Goal: Use online tool/utility: Utilize a website feature to perform a specific function

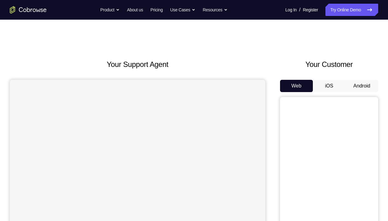
click at [350, 85] on button "Android" at bounding box center [362, 86] width 33 height 12
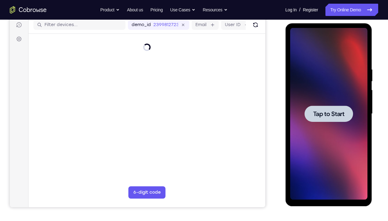
click at [337, 116] on span "Tap to Start" at bounding box center [328, 114] width 31 height 6
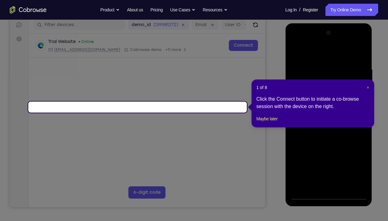
click at [367, 86] on span "×" at bounding box center [368, 87] width 2 height 5
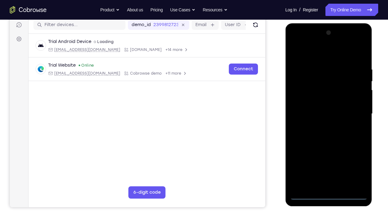
click at [328, 193] on div at bounding box center [328, 114] width 77 height 172
click at [329, 193] on div at bounding box center [328, 114] width 77 height 172
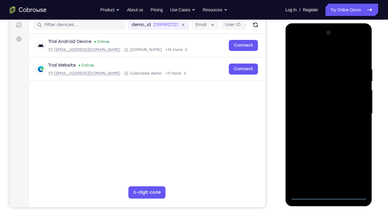
click at [329, 193] on div at bounding box center [328, 114] width 77 height 172
click at [328, 193] on div at bounding box center [328, 114] width 77 height 172
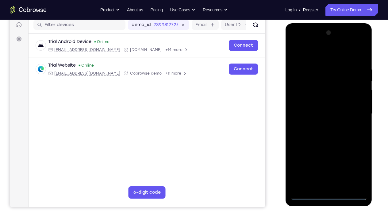
click at [328, 193] on div at bounding box center [328, 114] width 77 height 172
click at [329, 193] on div at bounding box center [328, 114] width 77 height 172
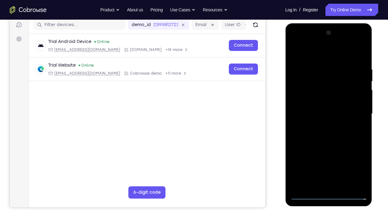
click at [329, 193] on div at bounding box center [328, 114] width 77 height 172
click at [330, 194] on div at bounding box center [328, 114] width 77 height 172
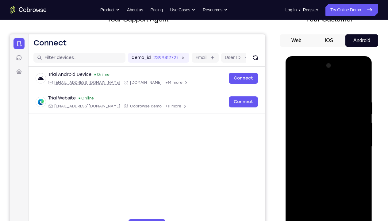
scroll to position [74, 0]
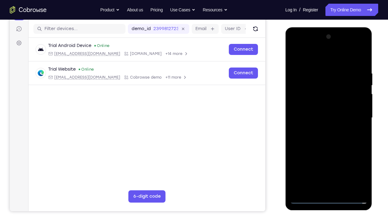
click at [356, 171] on div at bounding box center [328, 118] width 77 height 172
click at [301, 47] on div at bounding box center [328, 118] width 77 height 172
click at [355, 113] on div at bounding box center [328, 118] width 77 height 172
click at [335, 188] on div at bounding box center [328, 118] width 77 height 172
click at [319, 108] on div at bounding box center [328, 118] width 77 height 172
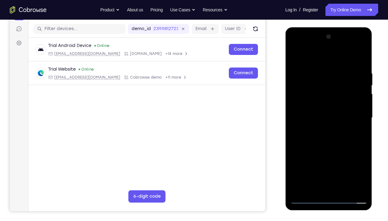
click at [323, 104] on div at bounding box center [328, 118] width 77 height 172
click at [326, 115] on div at bounding box center [328, 118] width 77 height 172
click at [326, 136] on div at bounding box center [328, 118] width 77 height 172
click at [329, 134] on div at bounding box center [328, 118] width 77 height 172
click at [360, 64] on div at bounding box center [328, 118] width 77 height 172
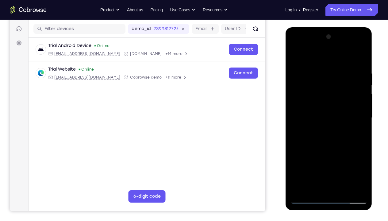
click at [341, 68] on div at bounding box center [328, 118] width 77 height 172
click at [362, 58] on div at bounding box center [328, 118] width 77 height 172
click at [361, 56] on div at bounding box center [328, 118] width 77 height 172
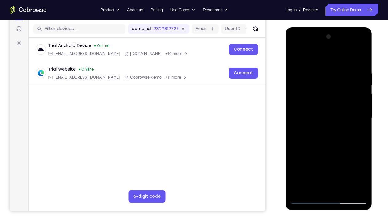
click at [361, 56] on div at bounding box center [328, 118] width 77 height 172
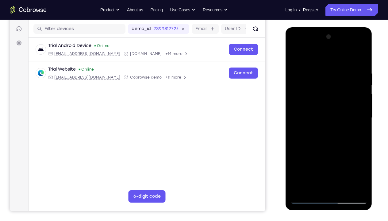
drag, startPoint x: 353, startPoint y: 134, endPoint x: 299, endPoint y: 152, distance: 57.1
click at [299, 152] on div at bounding box center [328, 118] width 77 height 172
click at [296, 56] on div at bounding box center [328, 118] width 77 height 172
click at [295, 55] on div at bounding box center [328, 118] width 77 height 172
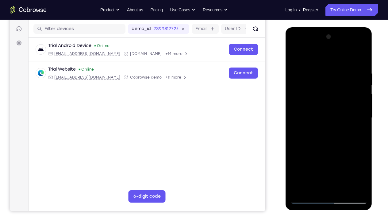
click at [295, 55] on div at bounding box center [328, 118] width 77 height 172
click at [297, 53] on div at bounding box center [328, 118] width 77 height 172
click at [295, 53] on div at bounding box center [328, 118] width 77 height 172
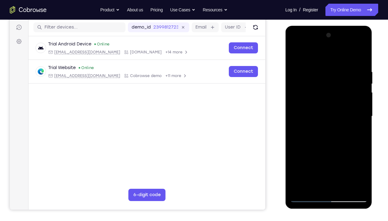
scroll to position [76, 0]
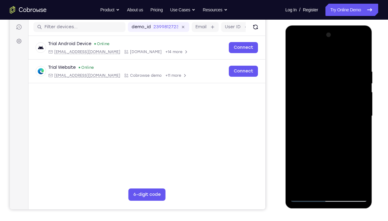
click at [343, 186] on div at bounding box center [328, 116] width 77 height 172
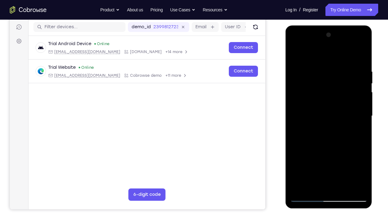
click at [343, 186] on div at bounding box center [328, 116] width 77 height 172
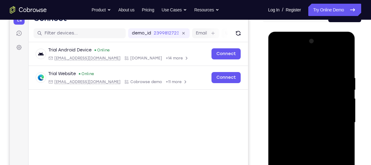
scroll to position [114, 0]
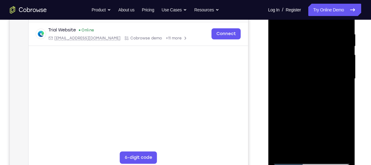
click at [314, 108] on div at bounding box center [310, 79] width 77 height 172
click at [309, 110] on div at bounding box center [310, 79] width 77 height 172
click at [311, 109] on div at bounding box center [310, 79] width 77 height 172
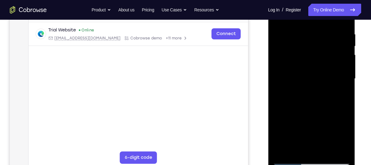
click at [311, 109] on div at bounding box center [310, 79] width 77 height 172
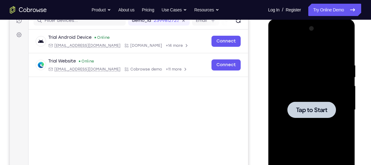
scroll to position [81, 0]
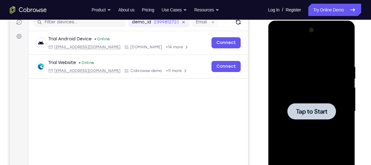
click at [309, 103] on div at bounding box center [311, 111] width 49 height 16
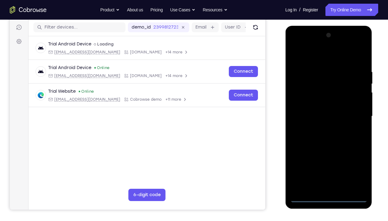
scroll to position [73, 0]
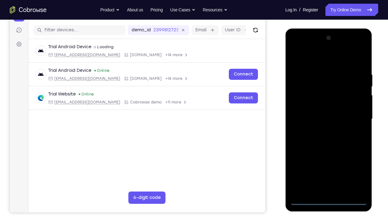
click at [328, 198] on div at bounding box center [328, 119] width 77 height 172
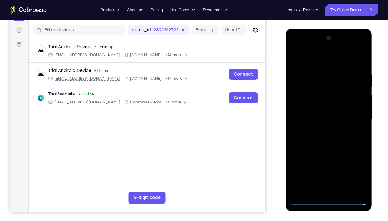
click at [328, 198] on div at bounding box center [328, 119] width 77 height 172
click at [329, 198] on div at bounding box center [328, 119] width 77 height 172
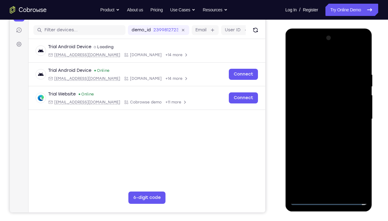
click at [329, 198] on div at bounding box center [328, 119] width 77 height 172
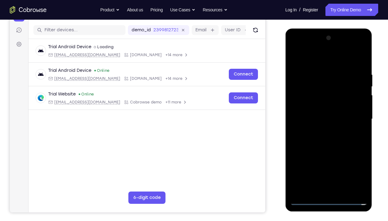
click at [329, 198] on div at bounding box center [328, 119] width 77 height 172
click at [328, 198] on div at bounding box center [328, 119] width 77 height 172
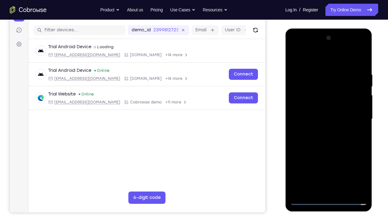
click at [328, 198] on div at bounding box center [328, 119] width 77 height 172
drag, startPoint x: 329, startPoint y: 198, endPoint x: 325, endPoint y: 200, distance: 3.6
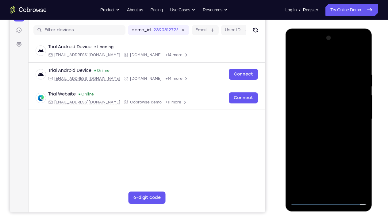
click at [325, 200] on div at bounding box center [328, 119] width 77 height 172
click at [356, 172] on div at bounding box center [328, 119] width 77 height 172
click at [323, 55] on div at bounding box center [328, 119] width 77 height 172
click at [302, 102] on div at bounding box center [328, 119] width 77 height 172
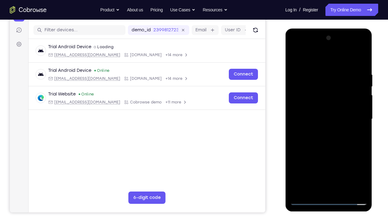
click at [321, 119] on div at bounding box center [328, 119] width 77 height 172
click at [322, 113] on div at bounding box center [328, 119] width 77 height 172
click at [322, 121] on div at bounding box center [328, 119] width 77 height 172
click at [301, 127] on div at bounding box center [328, 119] width 77 height 172
click at [324, 148] on div at bounding box center [328, 119] width 77 height 172
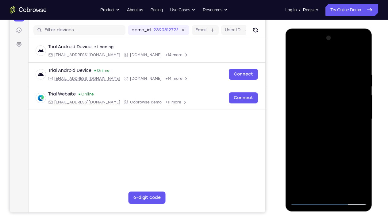
click at [359, 101] on div at bounding box center [328, 119] width 77 height 172
click at [328, 138] on div at bounding box center [328, 119] width 77 height 172
click at [319, 102] on div at bounding box center [328, 119] width 77 height 172
drag, startPoint x: 326, startPoint y: 52, endPoint x: 270, endPoint y: 56, distance: 56.1
drag, startPoint x: -15, startPoint y: 28, endPoint x: 380, endPoint y: 75, distance: 397.6
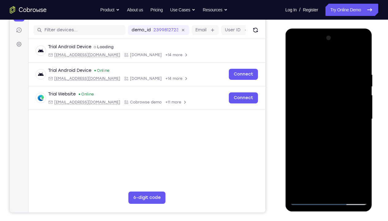
click at [380, 75] on div "Your Support Agent Your Customer Web iOS Android Next Steps We’d be happy to gi…" at bounding box center [194, 149] width 388 height 405
click at [351, 100] on div at bounding box center [328, 119] width 77 height 172
click at [359, 99] on div at bounding box center [328, 119] width 77 height 172
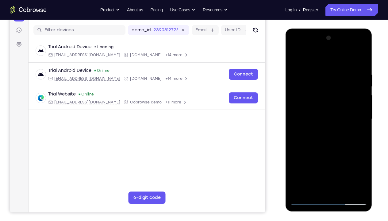
click at [313, 107] on div at bounding box center [328, 119] width 77 height 172
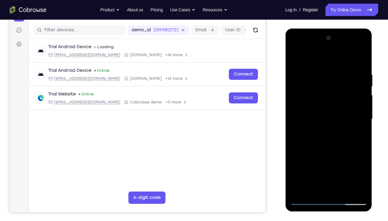
click at [313, 107] on div at bounding box center [328, 119] width 77 height 172
click at [294, 58] on div at bounding box center [328, 119] width 77 height 172
click at [359, 58] on div at bounding box center [328, 119] width 77 height 172
click at [296, 99] on div at bounding box center [328, 119] width 77 height 172
click at [339, 145] on div at bounding box center [328, 119] width 77 height 172
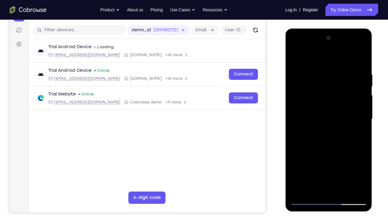
click at [333, 104] on div at bounding box center [328, 119] width 77 height 172
drag, startPoint x: 349, startPoint y: 143, endPoint x: 353, endPoint y: 107, distance: 35.9
drag, startPoint x: 353, startPoint y: 107, endPoint x: 360, endPoint y: 140, distance: 33.3
click at [360, 140] on div at bounding box center [328, 119] width 77 height 172
drag, startPoint x: 341, startPoint y: 154, endPoint x: 352, endPoint y: 110, distance: 45.5
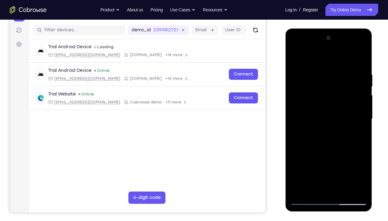
drag, startPoint x: 352, startPoint y: 110, endPoint x: 358, endPoint y: 173, distance: 62.9
click at [358, 173] on div at bounding box center [328, 119] width 77 height 172
click at [341, 186] on div at bounding box center [328, 119] width 77 height 172
click at [336, 75] on div at bounding box center [328, 119] width 77 height 172
click at [335, 186] on div at bounding box center [328, 119] width 77 height 172
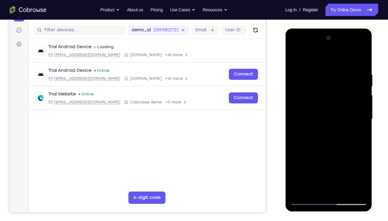
click at [309, 109] on div at bounding box center [328, 119] width 77 height 172
click at [321, 105] on div at bounding box center [328, 119] width 77 height 172
click at [339, 129] on div at bounding box center [328, 119] width 77 height 172
click at [341, 128] on div at bounding box center [328, 119] width 77 height 172
drag, startPoint x: 354, startPoint y: 114, endPoint x: 333, endPoint y: 114, distance: 21.2
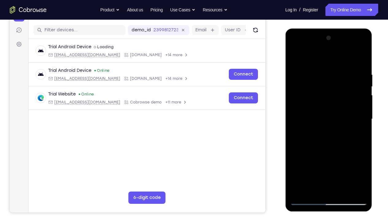
click at [333, 114] on div at bounding box center [328, 119] width 77 height 172
drag, startPoint x: 353, startPoint y: 108, endPoint x: 330, endPoint y: 106, distance: 22.8
click at [330, 106] on div at bounding box center [328, 119] width 77 height 172
click at [325, 62] on div at bounding box center [328, 119] width 77 height 172
click at [293, 56] on div at bounding box center [328, 119] width 77 height 172
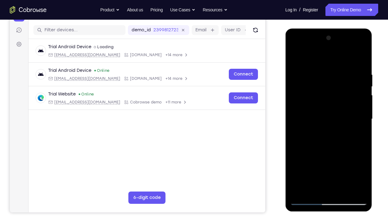
click at [350, 61] on div at bounding box center [328, 119] width 77 height 172
click at [323, 96] on div at bounding box center [328, 119] width 77 height 172
click at [295, 56] on div at bounding box center [328, 119] width 77 height 172
click at [313, 169] on div at bounding box center [328, 119] width 77 height 172
click at [302, 74] on div at bounding box center [328, 119] width 77 height 172
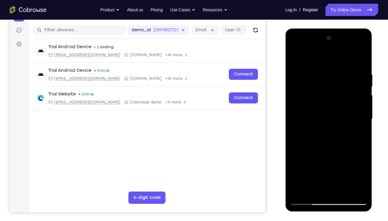
click at [294, 58] on div at bounding box center [328, 119] width 77 height 172
click at [298, 53] on div at bounding box center [328, 119] width 77 height 172
drag, startPoint x: 339, startPoint y: 149, endPoint x: 343, endPoint y: 115, distance: 34.7
click at [343, 115] on div at bounding box center [328, 119] width 77 height 172
drag, startPoint x: 329, startPoint y: 165, endPoint x: 329, endPoint y: 153, distance: 12.0
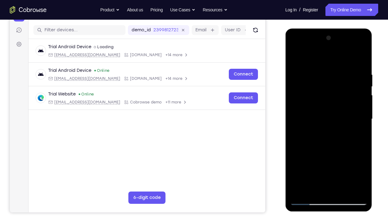
click at [329, 153] on div at bounding box center [328, 119] width 77 height 172
drag, startPoint x: 334, startPoint y: 161, endPoint x: 338, endPoint y: 110, distance: 51.5
click at [338, 110] on div at bounding box center [328, 119] width 77 height 172
drag, startPoint x: 322, startPoint y: 172, endPoint x: 333, endPoint y: 125, distance: 47.9
click at [333, 125] on div at bounding box center [328, 119] width 77 height 172
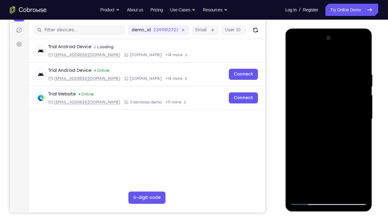
drag, startPoint x: 331, startPoint y: 143, endPoint x: 330, endPoint y: 136, distance: 6.8
click at [330, 136] on div at bounding box center [328, 119] width 77 height 172
drag, startPoint x: 309, startPoint y: 157, endPoint x: 318, endPoint y: 96, distance: 61.4
click at [318, 96] on div at bounding box center [328, 119] width 77 height 172
drag, startPoint x: 305, startPoint y: 163, endPoint x: 316, endPoint y: 72, distance: 91.3
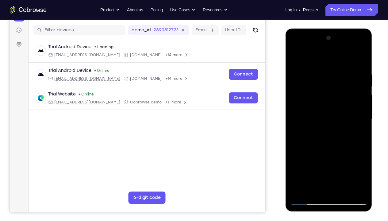
click at [316, 72] on div at bounding box center [328, 119] width 77 height 172
drag, startPoint x: 315, startPoint y: 158, endPoint x: 324, endPoint y: 88, distance: 70.2
click at [324, 88] on div at bounding box center [328, 119] width 77 height 172
drag, startPoint x: 320, startPoint y: 155, endPoint x: 332, endPoint y: 86, distance: 70.4
click at [332, 86] on div at bounding box center [328, 119] width 77 height 172
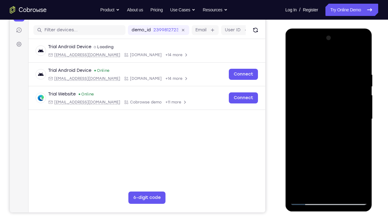
drag, startPoint x: 316, startPoint y: 169, endPoint x: 321, endPoint y: 99, distance: 69.3
click at [321, 99] on div at bounding box center [328, 119] width 77 height 172
drag, startPoint x: 313, startPoint y: 107, endPoint x: 313, endPoint y: 77, distance: 29.5
click at [313, 77] on div at bounding box center [328, 119] width 77 height 172
drag, startPoint x: 314, startPoint y: 146, endPoint x: 328, endPoint y: 80, distance: 67.8
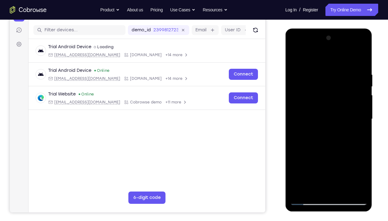
click at [328, 80] on div at bounding box center [328, 119] width 77 height 172
drag, startPoint x: 324, startPoint y: 176, endPoint x: 328, endPoint y: 113, distance: 63.0
click at [328, 113] on div at bounding box center [328, 119] width 77 height 172
drag, startPoint x: 329, startPoint y: 142, endPoint x: 331, endPoint y: 112, distance: 29.5
click at [331, 112] on div at bounding box center [328, 119] width 77 height 172
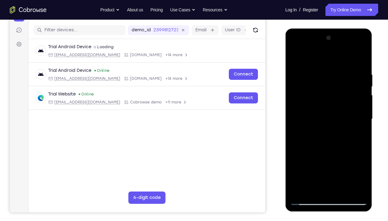
drag, startPoint x: 320, startPoint y: 153, endPoint x: 340, endPoint y: 88, distance: 68.0
click at [340, 88] on div at bounding box center [328, 119] width 77 height 172
drag, startPoint x: 316, startPoint y: 155, endPoint x: 329, endPoint y: 106, distance: 50.9
click at [329, 106] on div at bounding box center [328, 119] width 77 height 172
drag, startPoint x: 336, startPoint y: 164, endPoint x: 341, endPoint y: 106, distance: 58.8
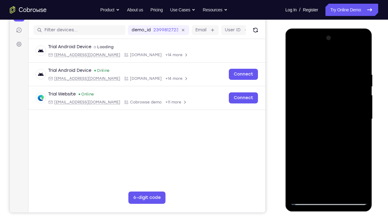
click at [341, 106] on div at bounding box center [328, 119] width 77 height 172
drag, startPoint x: 317, startPoint y: 163, endPoint x: 329, endPoint y: 84, distance: 80.8
click at [329, 84] on div at bounding box center [328, 119] width 77 height 172
click at [293, 54] on div at bounding box center [328, 119] width 77 height 172
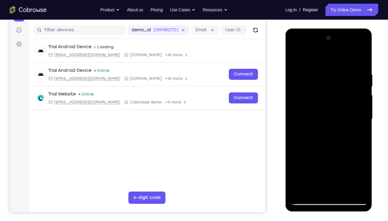
drag, startPoint x: 325, startPoint y: 141, endPoint x: 337, endPoint y: 94, distance: 48.7
click at [337, 94] on div at bounding box center [328, 119] width 77 height 172
drag, startPoint x: 319, startPoint y: 177, endPoint x: 329, endPoint y: 133, distance: 45.4
click at [329, 133] on div at bounding box center [328, 119] width 77 height 172
drag, startPoint x: 321, startPoint y: 161, endPoint x: 337, endPoint y: 111, distance: 52.4
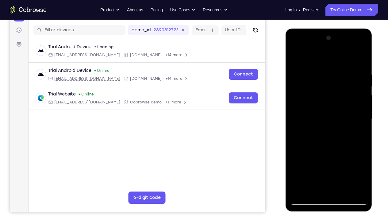
click at [337, 111] on div at bounding box center [328, 119] width 77 height 172
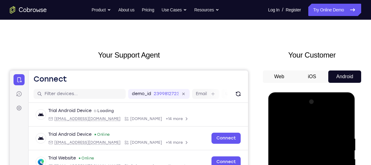
scroll to position [0, 0]
